Goal: Information Seeking & Learning: Learn about a topic

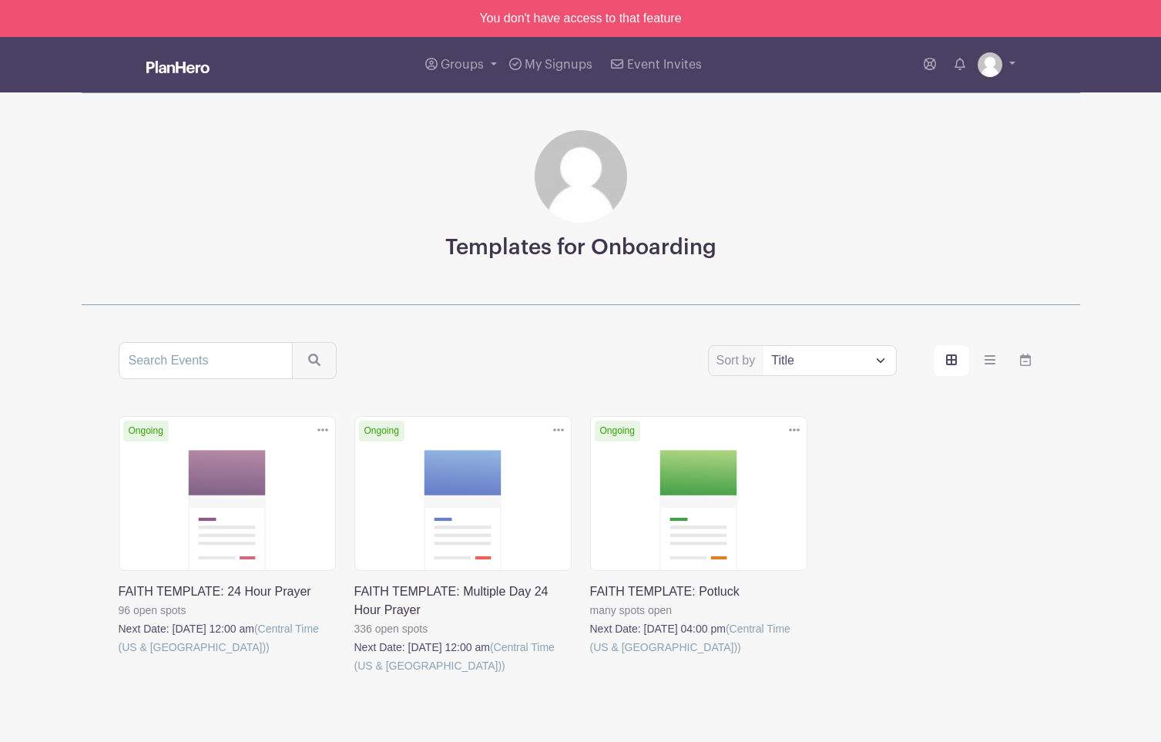
scroll to position [72, 0]
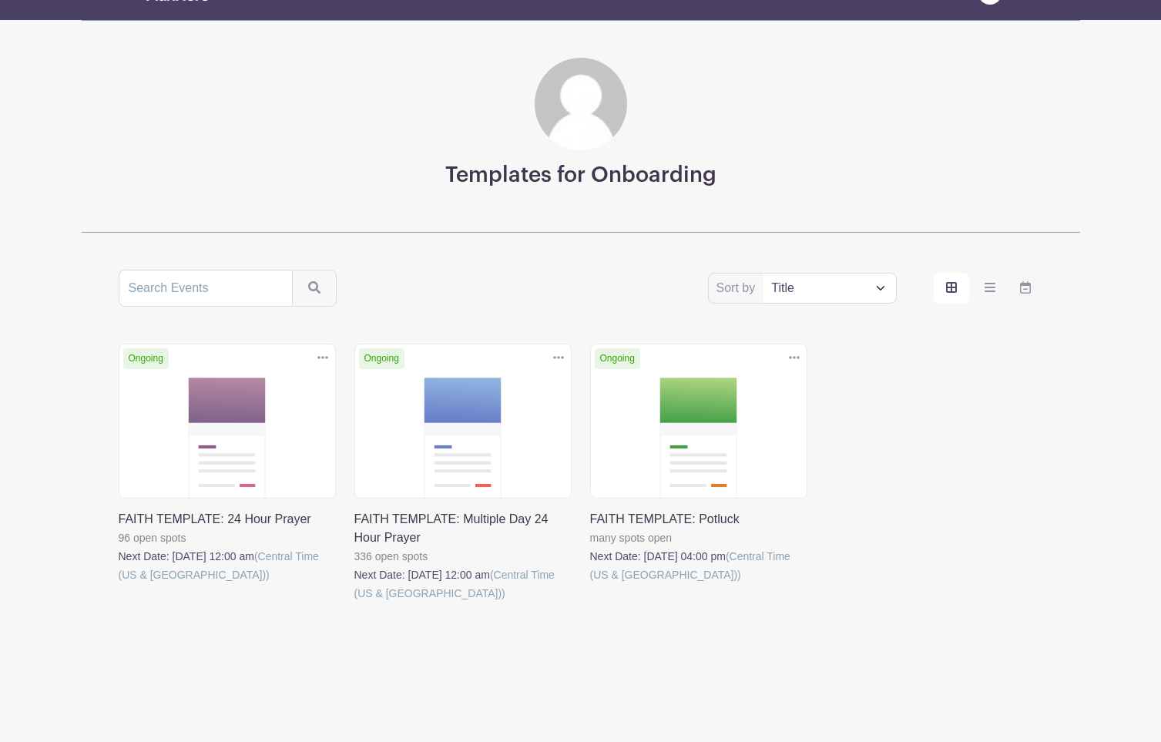
click at [119, 584] on link at bounding box center [119, 584] width 0 height 0
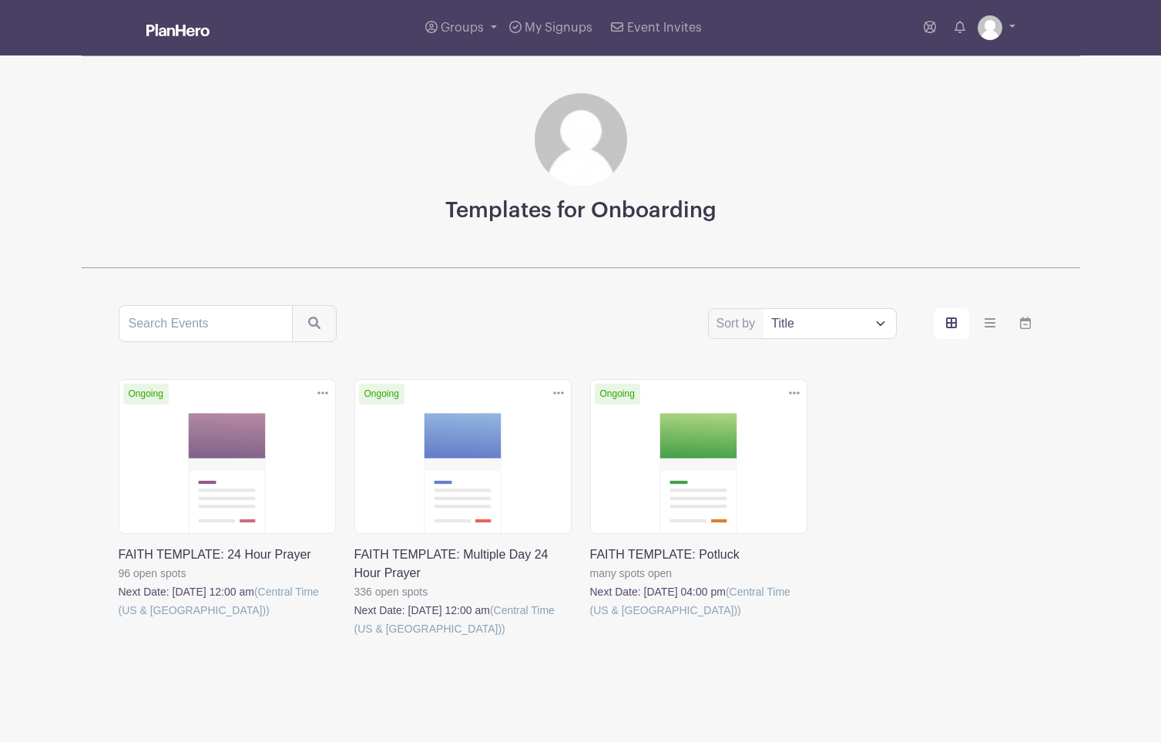
scroll to position [72, 0]
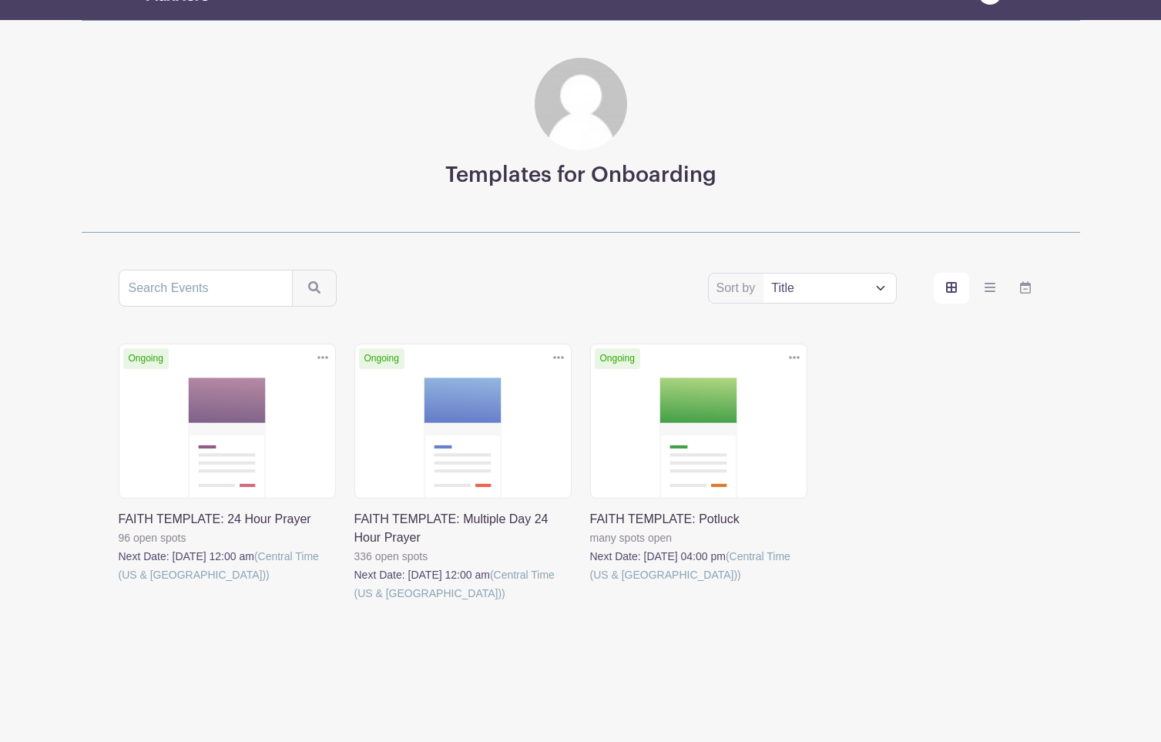
click at [354, 602] on link at bounding box center [354, 602] width 0 height 0
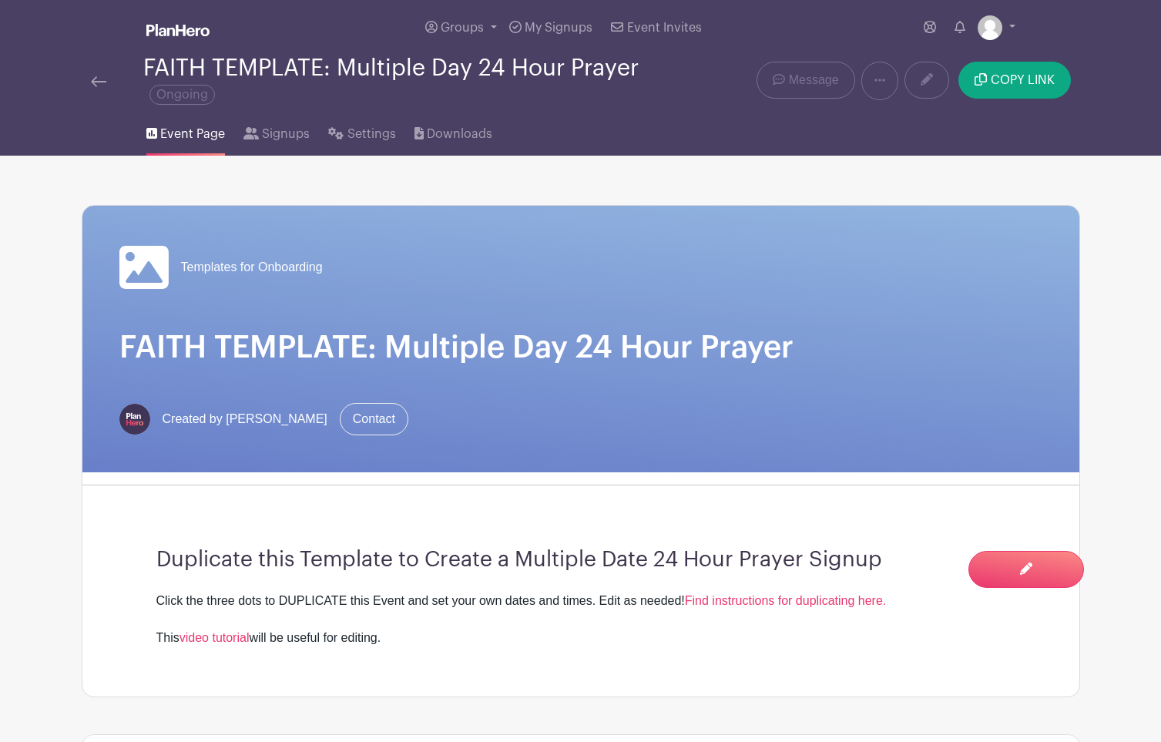
click at [95, 85] on img at bounding box center [98, 81] width 15 height 11
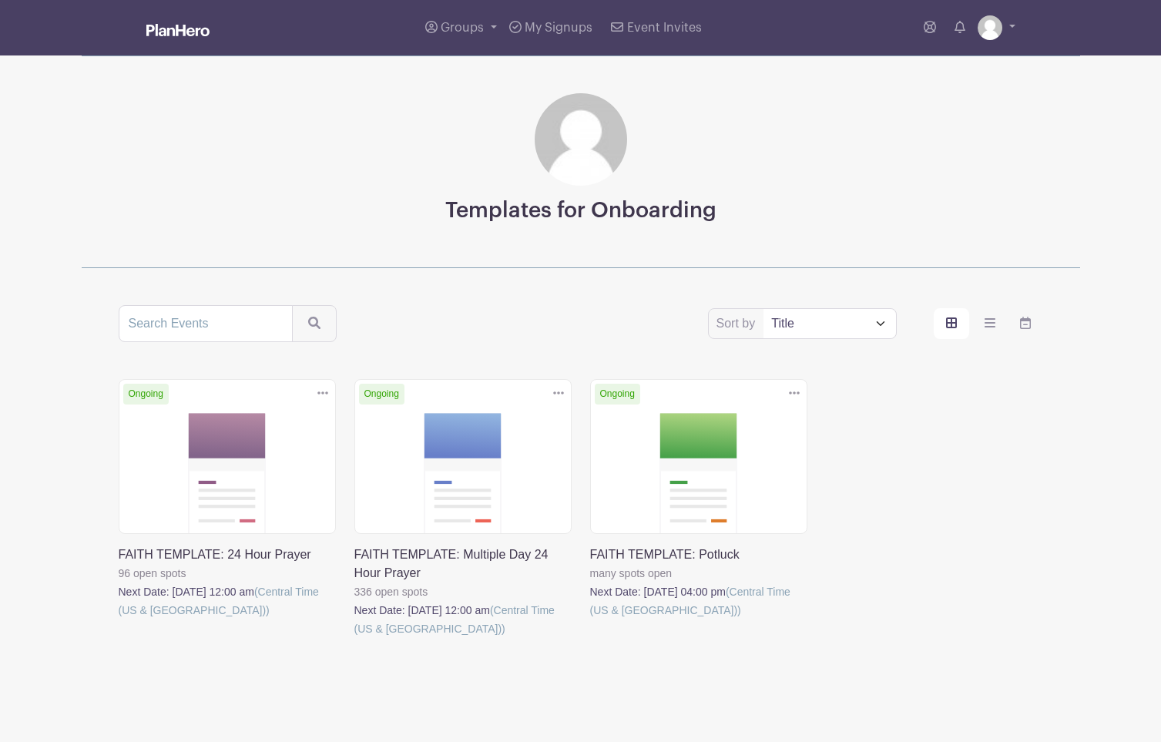
click at [590, 619] on link at bounding box center [590, 619] width 0 height 0
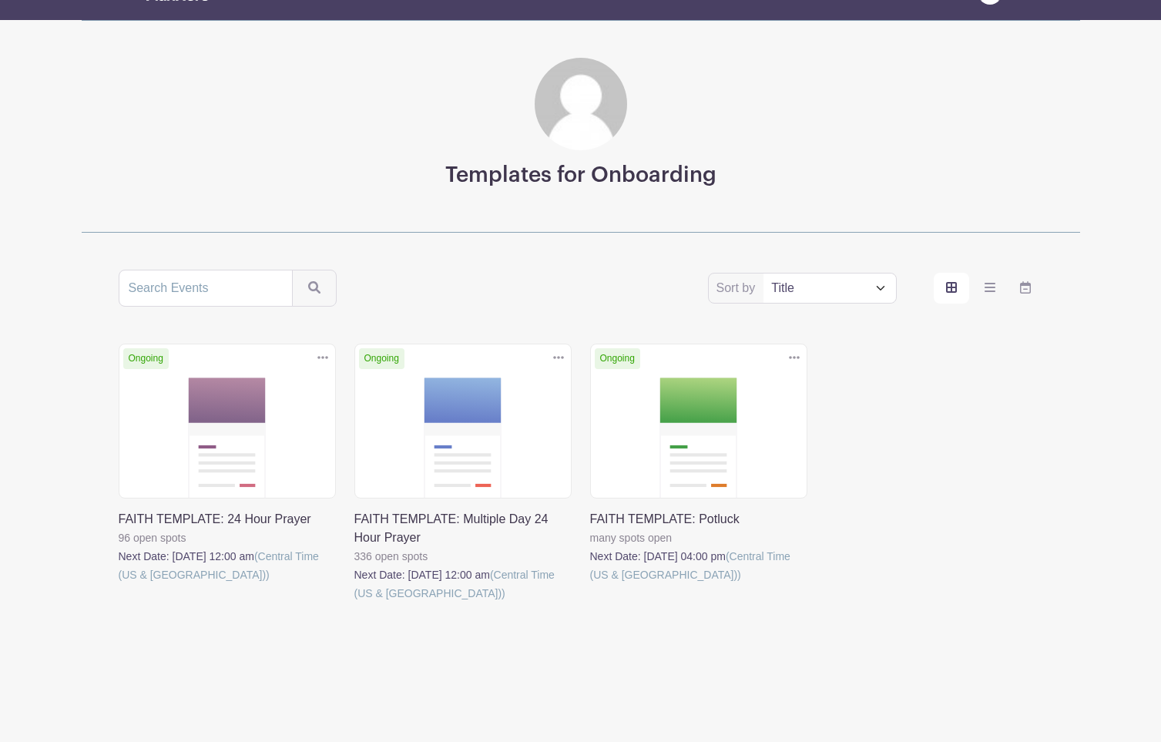
click at [791, 360] on icon at bounding box center [794, 357] width 11 height 12
click at [894, 441] on div "Ongoing Duplicate [GEOGRAPHIC_DATA] FAITH TEMPLATE: 24 Hour Prayer 96 open spot…" at bounding box center [580, 495] width 943 height 302
click at [326, 355] on icon at bounding box center [322, 357] width 11 height 12
click at [362, 320] on div "Sort by Title Recently modified Newest Upcoming dates Ongoing Duplicate [GEOGRA…" at bounding box center [581, 458] width 924 height 376
